Goal: Check status

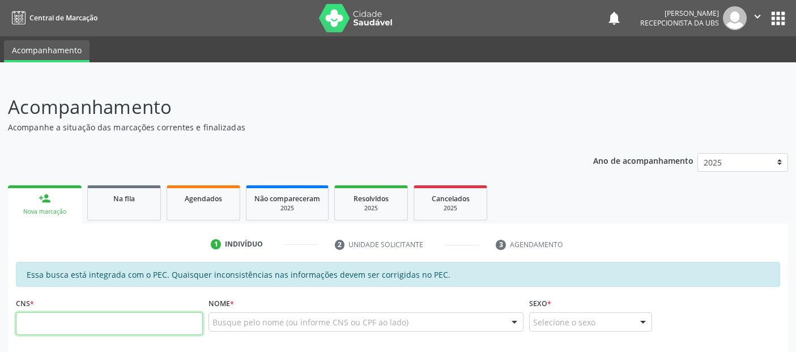
scroll to position [155, 0]
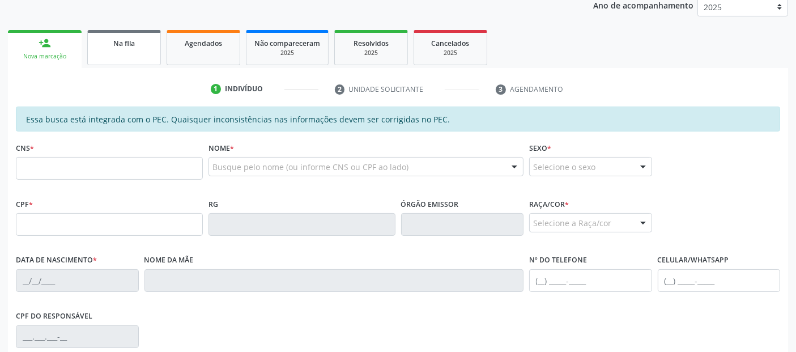
click at [131, 44] on span "Na fila" at bounding box center [124, 44] width 22 height 10
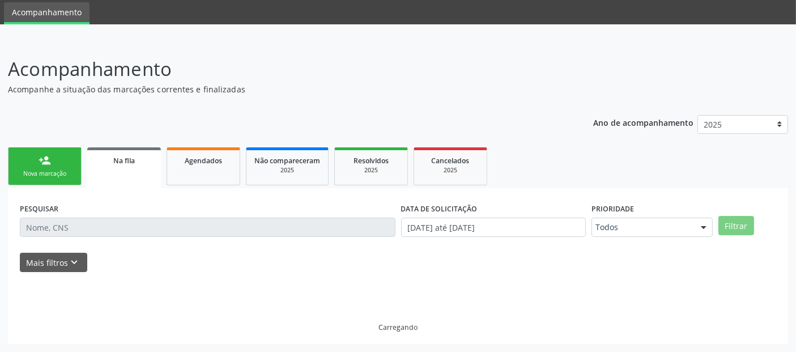
scroll to position [37, 0]
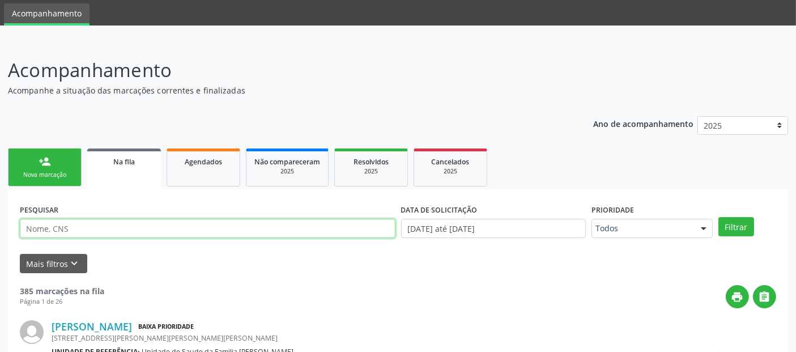
click at [130, 227] on input "text" at bounding box center [208, 228] width 376 height 19
type input "[PERSON_NAME]"
click at [718, 217] on button "Filtrar" at bounding box center [736, 226] width 36 height 19
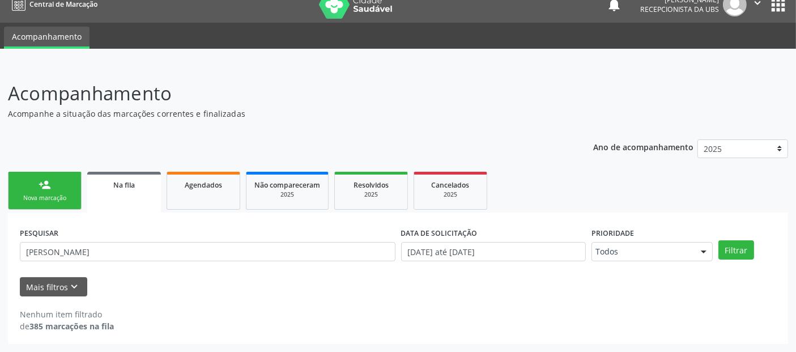
scroll to position [12, 0]
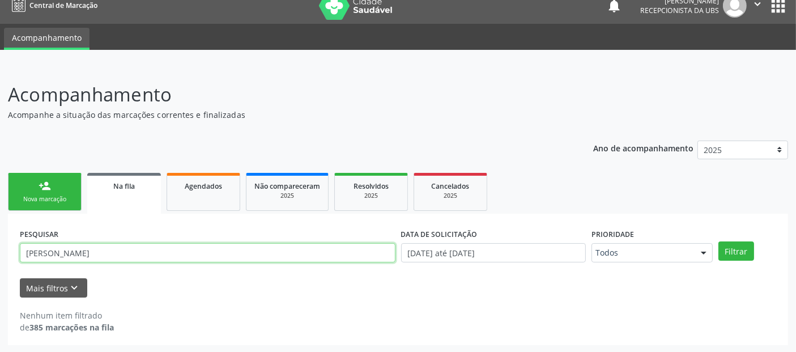
click at [309, 255] on input "[PERSON_NAME]" at bounding box center [208, 252] width 376 height 19
type input "[PERSON_NAME]"
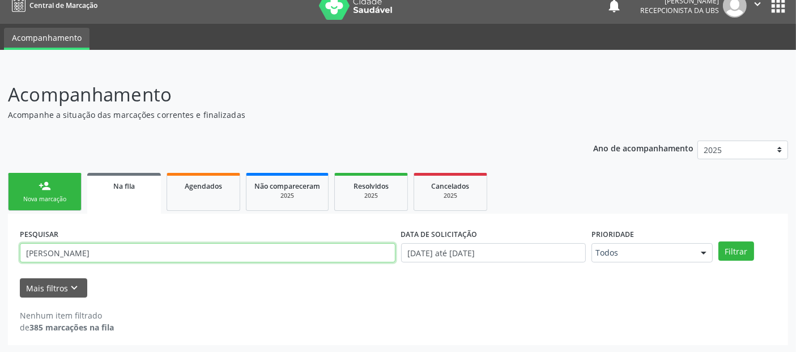
click at [718, 241] on button "Filtrar" at bounding box center [736, 250] width 36 height 19
click at [628, 126] on div "Acompanhamento Acompanhe a situação das marcações correntes e finalizadas Relat…" at bounding box center [398, 212] width 780 height 264
click at [132, 250] on input "[PERSON_NAME]" at bounding box center [208, 252] width 376 height 19
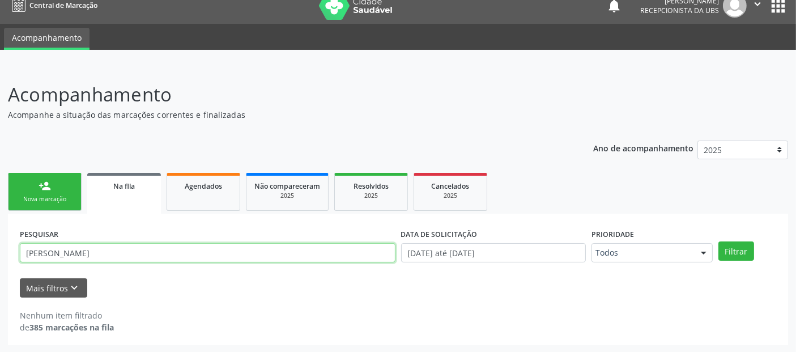
click at [132, 250] on input "[PERSON_NAME]" at bounding box center [208, 252] width 376 height 19
